Goal: Information Seeking & Learning: Compare options

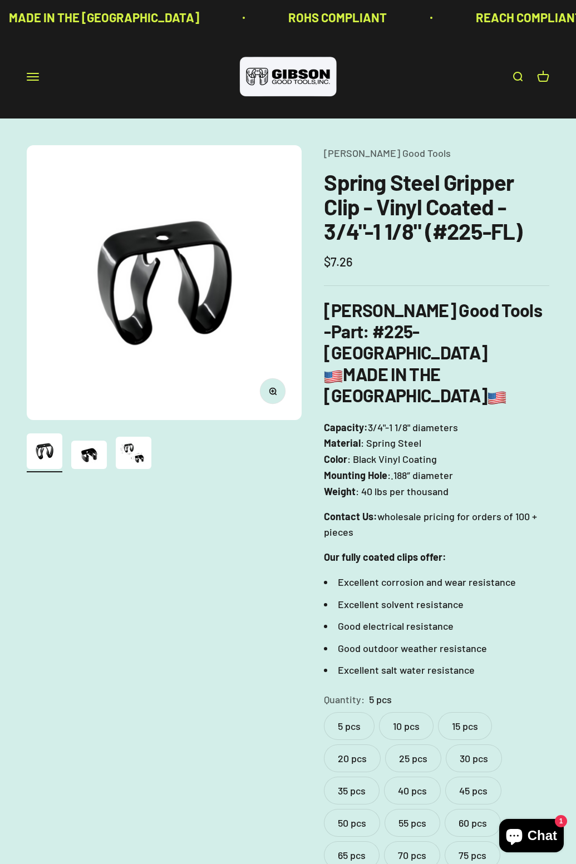
click at [136, 451] on img "Go to item 3" at bounding box center [134, 453] width 36 height 32
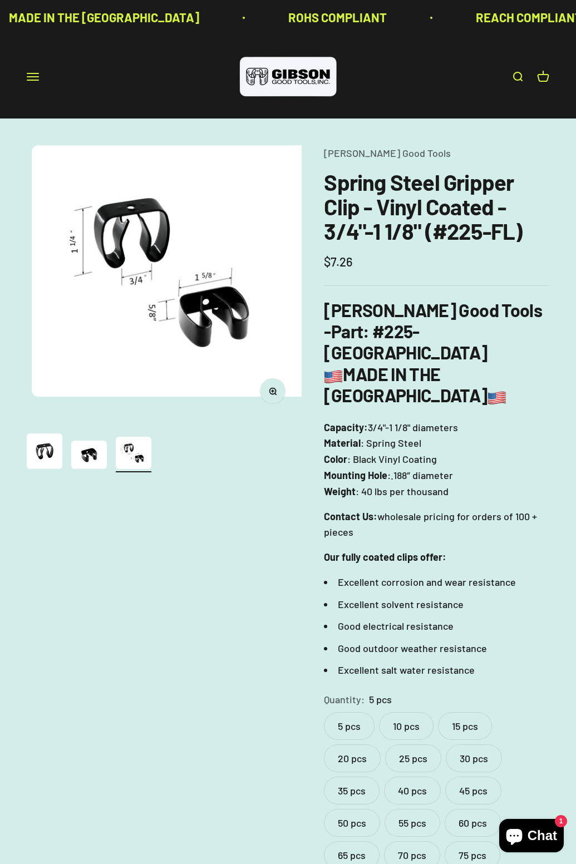
scroll to position [0, 564]
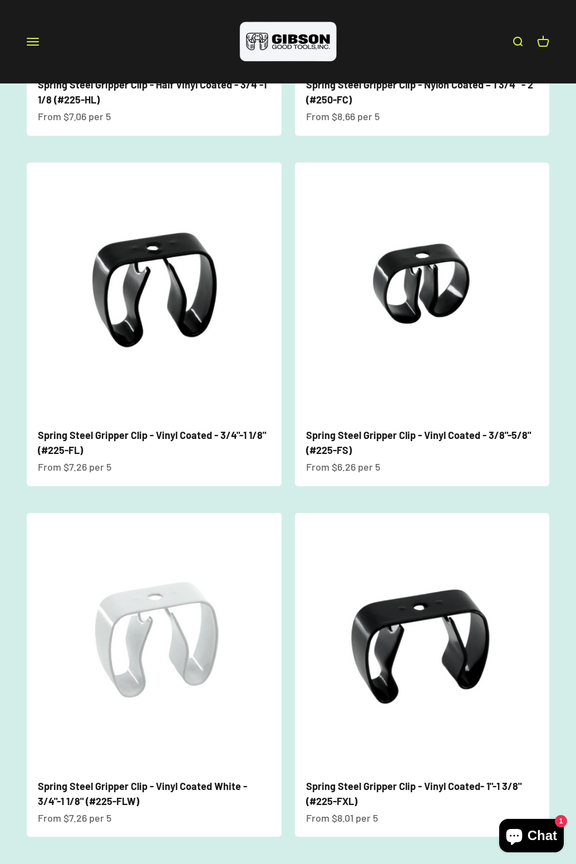
scroll to position [1391, 0]
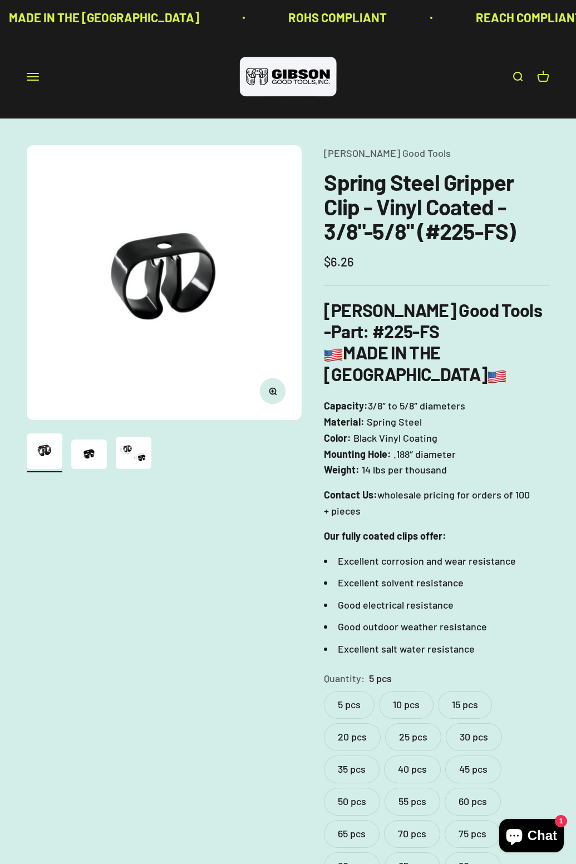
click at [134, 465] on img "Go to item 3" at bounding box center [134, 453] width 36 height 32
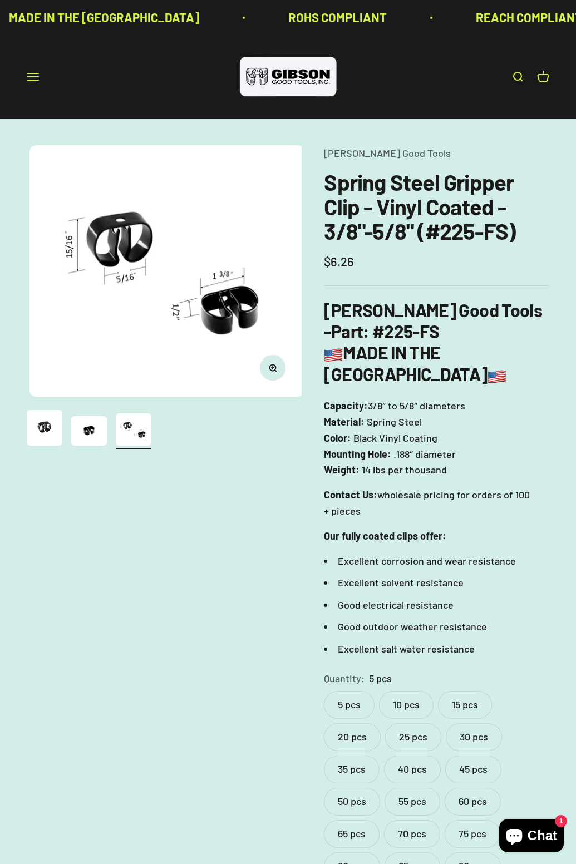
scroll to position [0, 564]
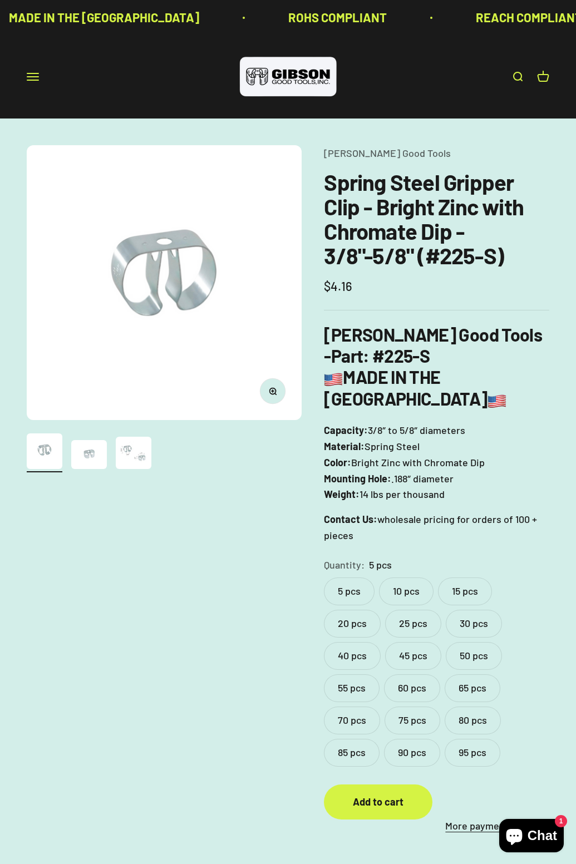
click at [137, 450] on img "Go to item 3" at bounding box center [134, 453] width 36 height 32
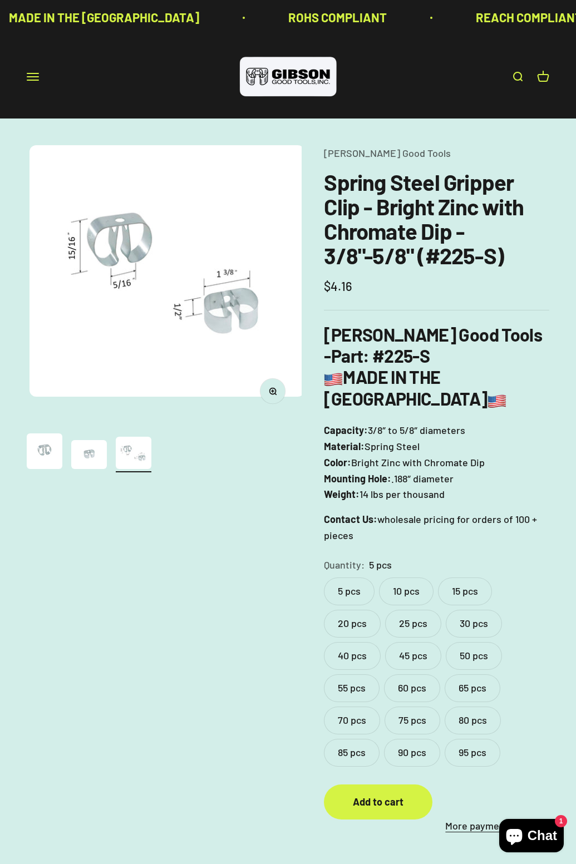
scroll to position [0, 564]
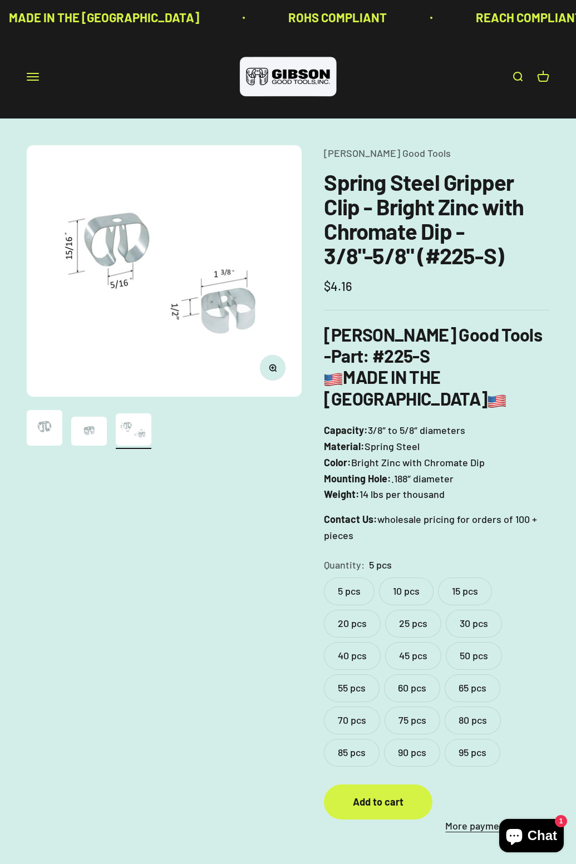
click at [474, 739] on label "95 pcs" at bounding box center [473, 753] width 56 height 28
click at [352, 610] on label "20 pcs" at bounding box center [352, 624] width 57 height 28
click at [463, 610] on label "30 pcs" at bounding box center [474, 624] width 56 height 28
click at [363, 610] on label "20 pcs" at bounding box center [352, 624] width 57 height 28
